Goal: Obtain resource: Download file/media

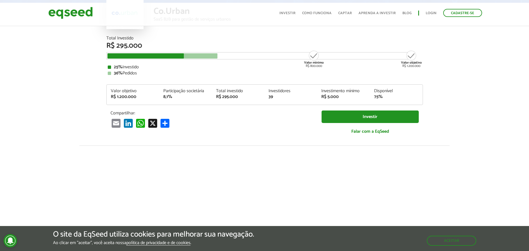
click at [441, 99] on article "Co.Urban SaaS B2B para gestão de serviços urbanos Total Investido R$ 295.000 Va…" at bounding box center [264, 151] width 529 height 365
click at [440, 84] on article "Co.Urban SaaS B2B para gestão de serviços urbanos Total Investido R$ 295.000 Va…" at bounding box center [264, 151] width 529 height 365
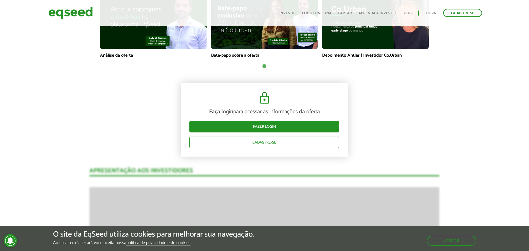
scroll to position [444, 0]
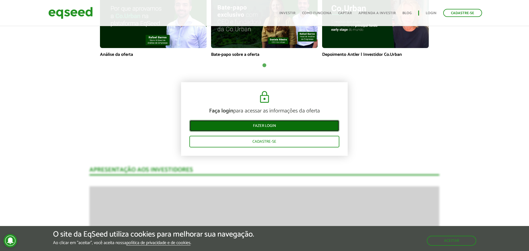
click at [267, 127] on link "Fazer login" at bounding box center [264, 126] width 150 height 12
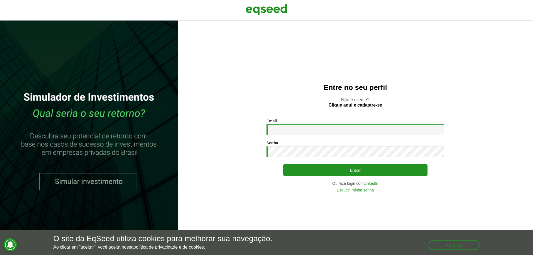
click at [292, 132] on input "Email *" at bounding box center [356, 129] width 178 height 11
type input "**********"
click at [283, 164] on button "Entrar" at bounding box center [355, 170] width 144 height 12
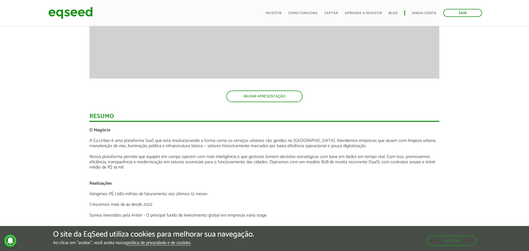
scroll to position [667, 0]
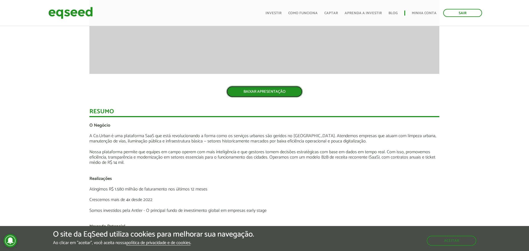
click at [256, 94] on link "BAIXAR APRESENTAÇÃO" at bounding box center [264, 92] width 76 height 12
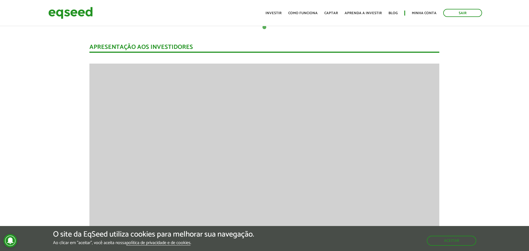
scroll to position [0, 0]
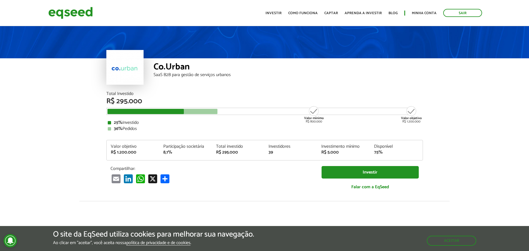
click at [299, 75] on div "SaaS B2B para gestão de serviços urbanos" at bounding box center [288, 75] width 269 height 4
